Goal: Task Accomplishment & Management: Use online tool/utility

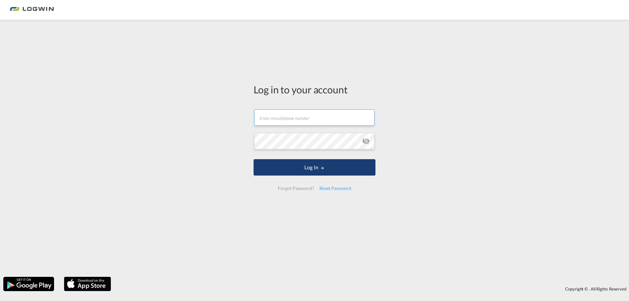
type input "[EMAIL_ADDRESS][DOMAIN_NAME]"
click at [327, 171] on button "Log In" at bounding box center [315, 167] width 122 height 16
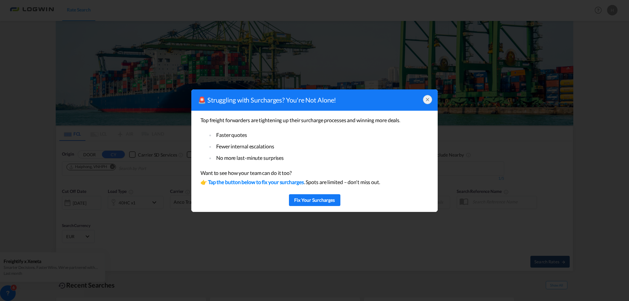
click at [427, 99] on icon at bounding box center [427, 99] width 3 height 3
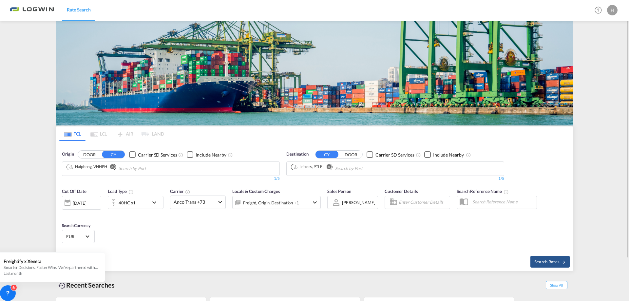
click at [113, 166] on md-icon "Remove" at bounding box center [112, 166] width 5 height 5
click at [112, 167] on body "Rate Search Rate Search Help Resources Product Release H My Profile Logout FCL …" at bounding box center [314, 150] width 629 height 301
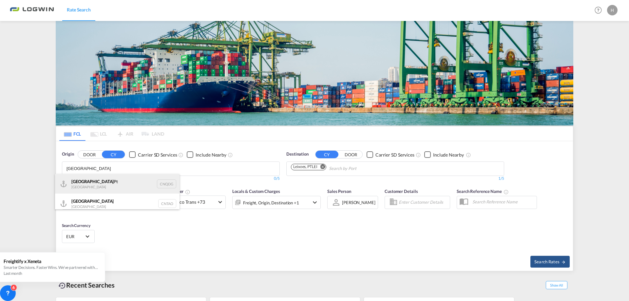
scroll to position [4, 0]
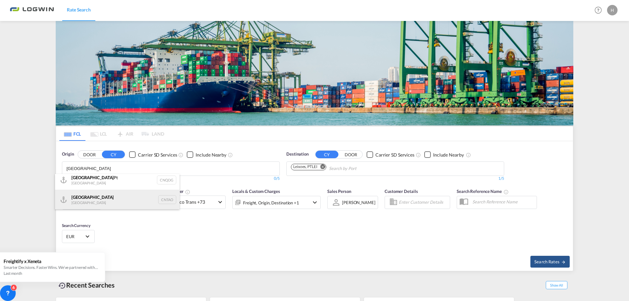
type input "[GEOGRAPHIC_DATA]"
click at [85, 199] on div "Qingdao China CNTAO" at bounding box center [117, 200] width 124 height 20
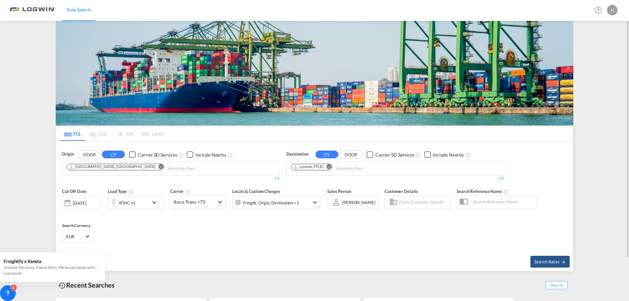
scroll to position [0, 0]
click at [549, 262] on span "Search Rates" at bounding box center [549, 261] width 31 height 5
type input "CNTAO to PTLEI / [DATE]"
